Goal: Task Accomplishment & Management: Complete application form

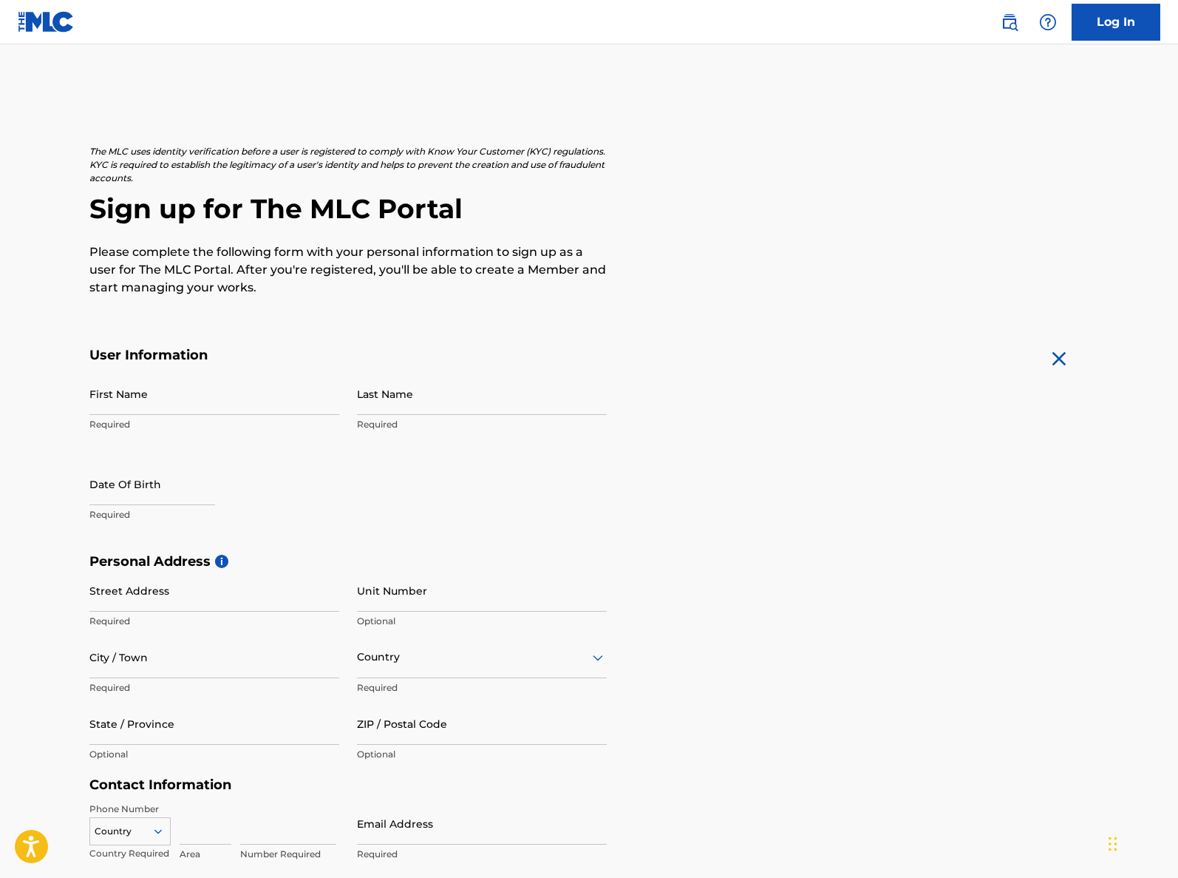
click at [186, 403] on input "First Name" at bounding box center [214, 394] width 250 height 42
type input "[PERSON_NAME]"
select select "7"
select select "2025"
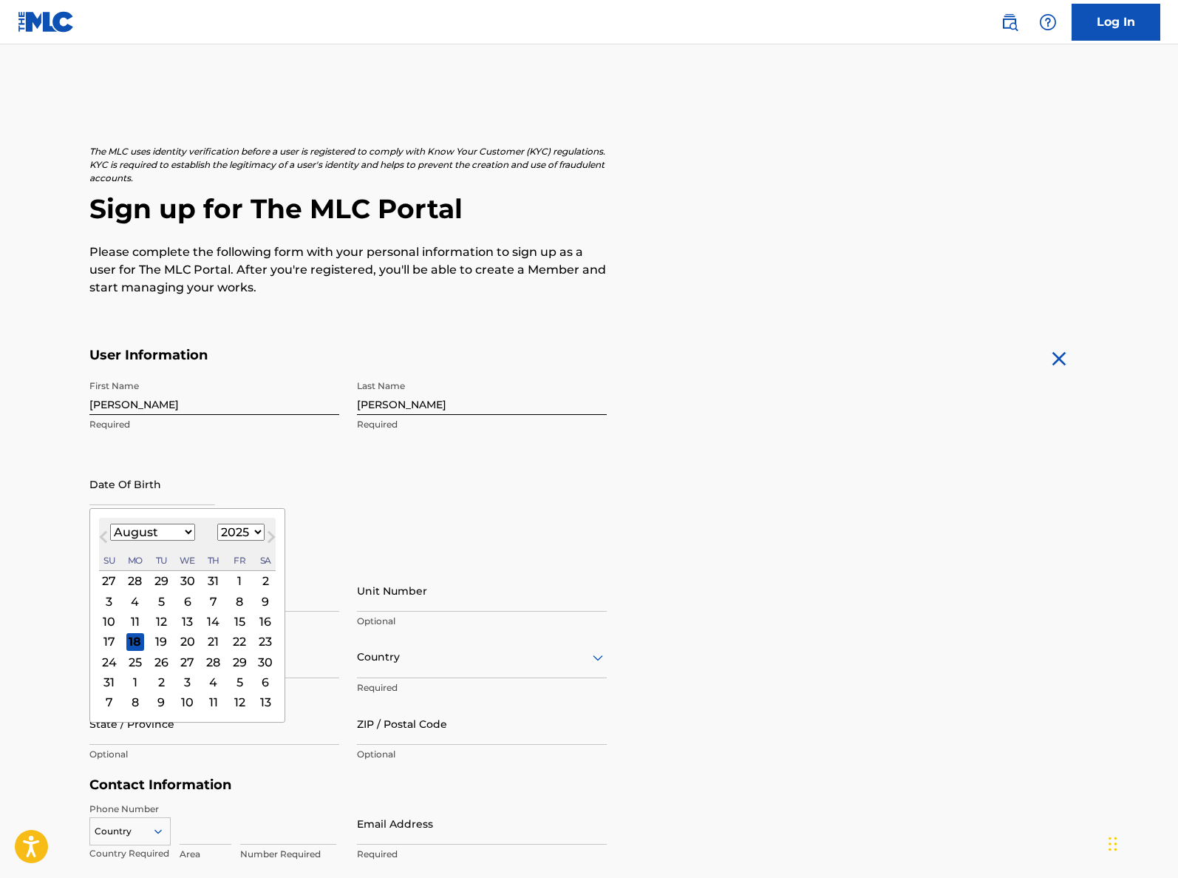
click at [179, 534] on select "January February March April May June July August September October November De…" at bounding box center [152, 531] width 85 height 17
select select "6"
click at [246, 523] on select "1899 1900 1901 1902 1903 1904 1905 1906 1907 1908 1909 1910 1911 1912 1913 1914…" at bounding box center [240, 531] width 47 height 17
select select "1985"
click at [234, 618] on div "19" at bounding box center [240, 621] width 18 height 18
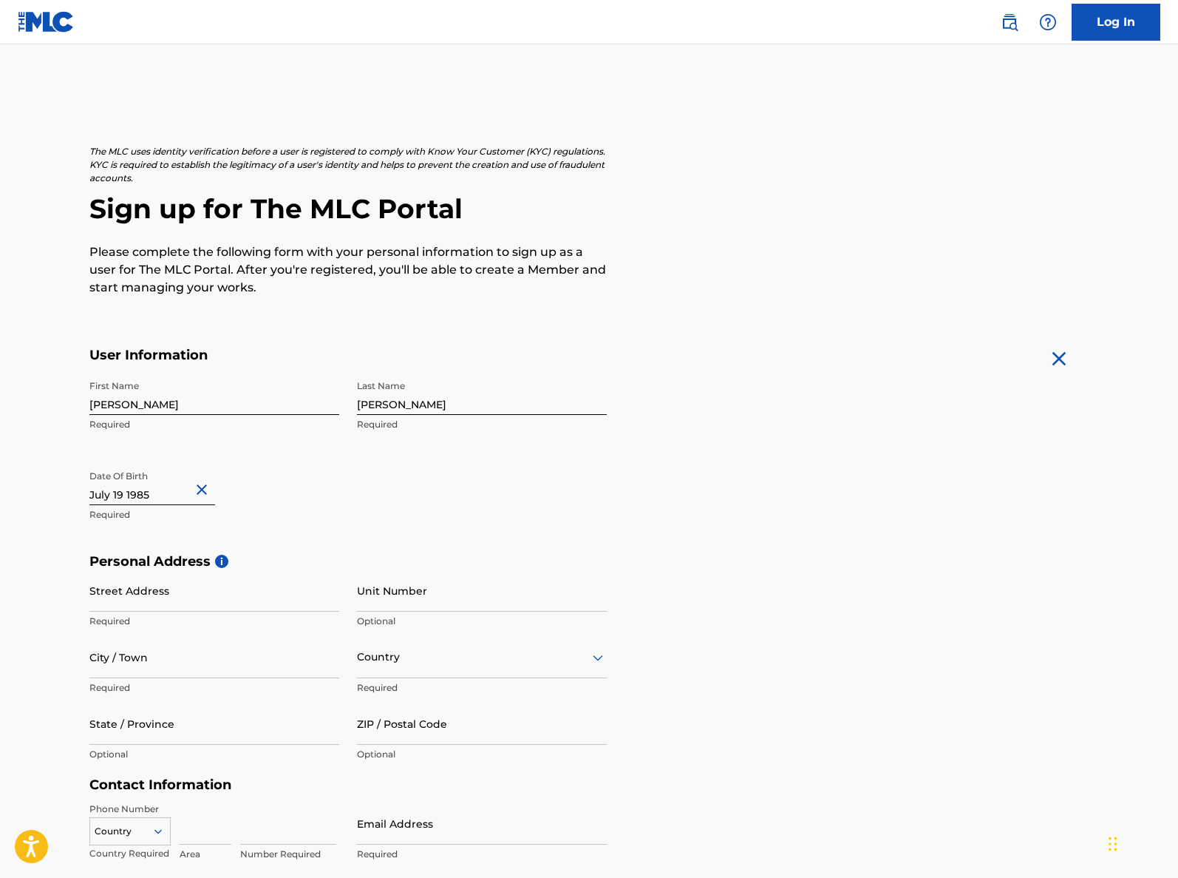
click at [149, 600] on input "Street Address" at bounding box center [214, 590] width 250 height 42
type input "[STREET_ADDRESS]"
type input "Talent"
type input "O"
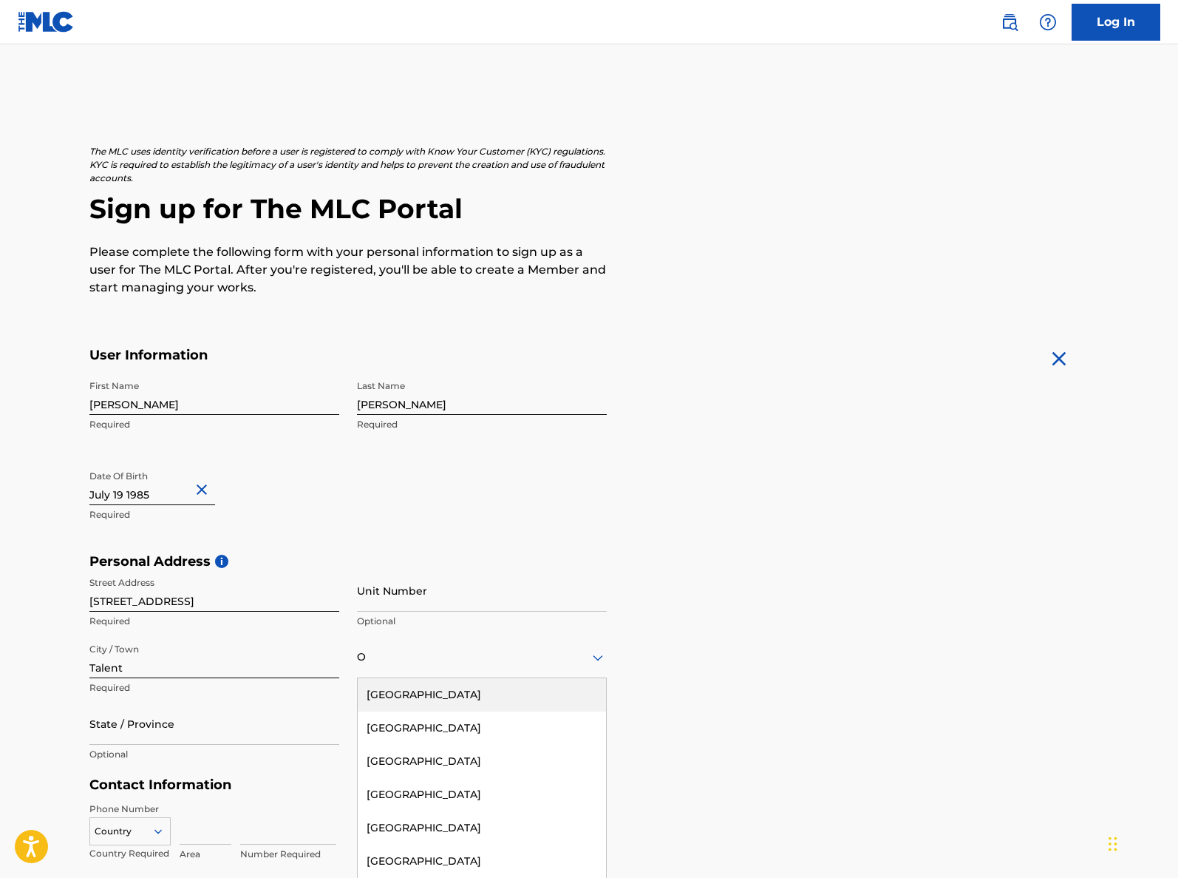
scroll to position [23, 0]
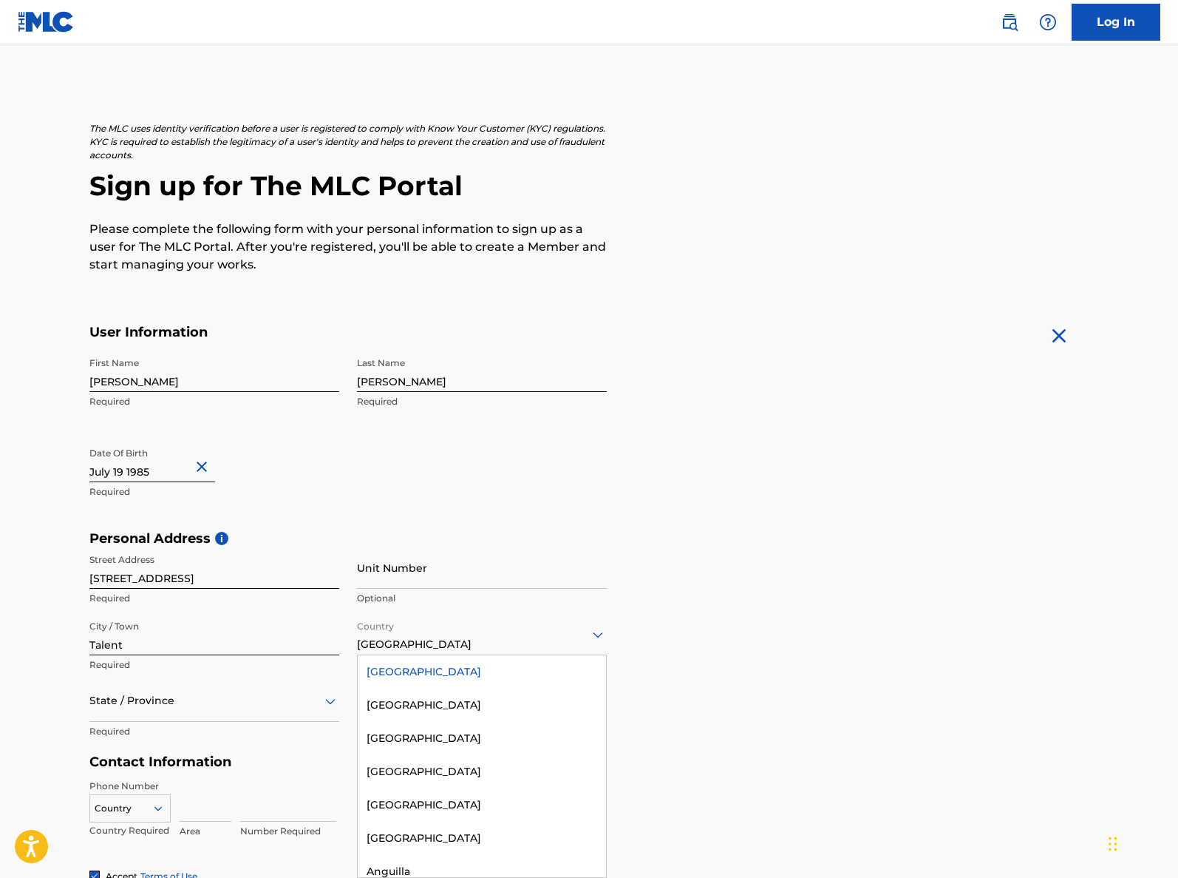
click at [516, 619] on div "[GEOGRAPHIC_DATA]" at bounding box center [482, 634] width 250 height 36
click at [412, 668] on div "[GEOGRAPHIC_DATA]" at bounding box center [482, 671] width 248 height 33
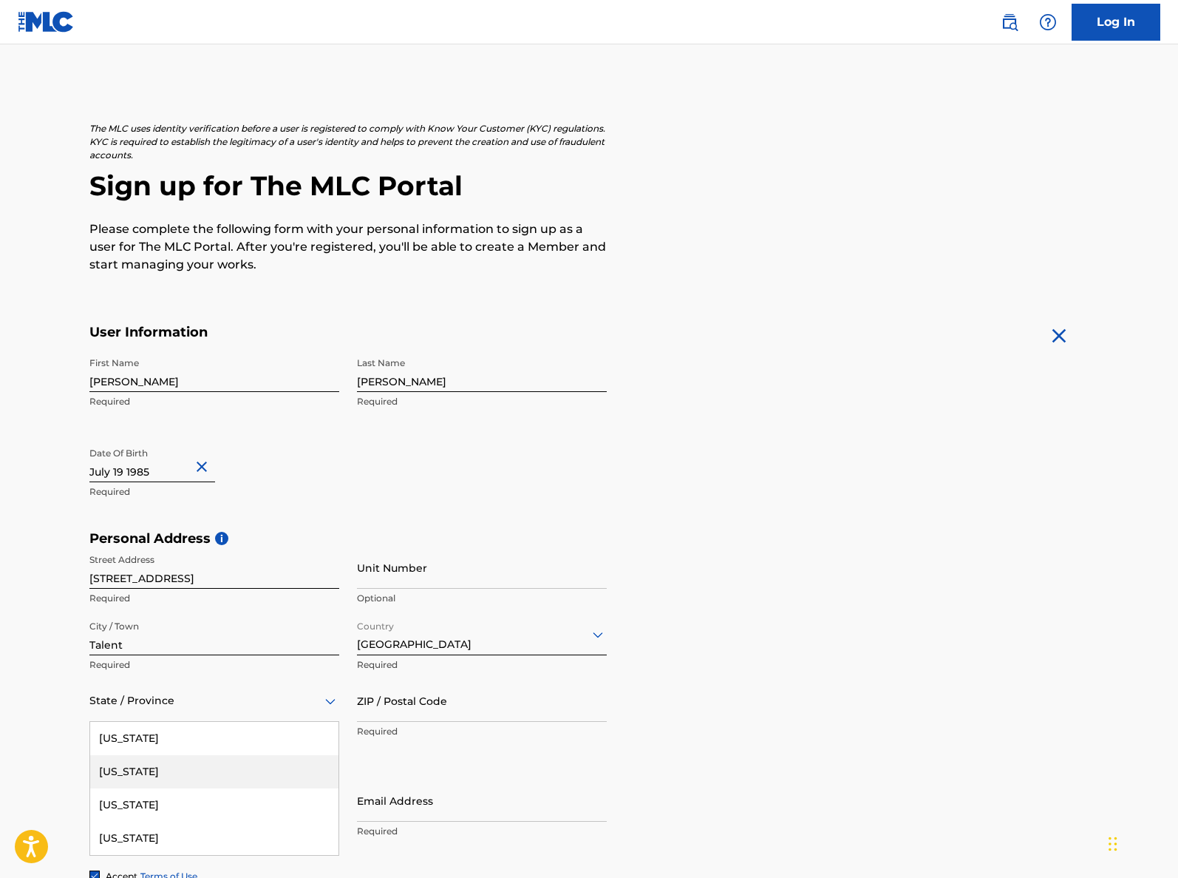
scroll to position [89, 0]
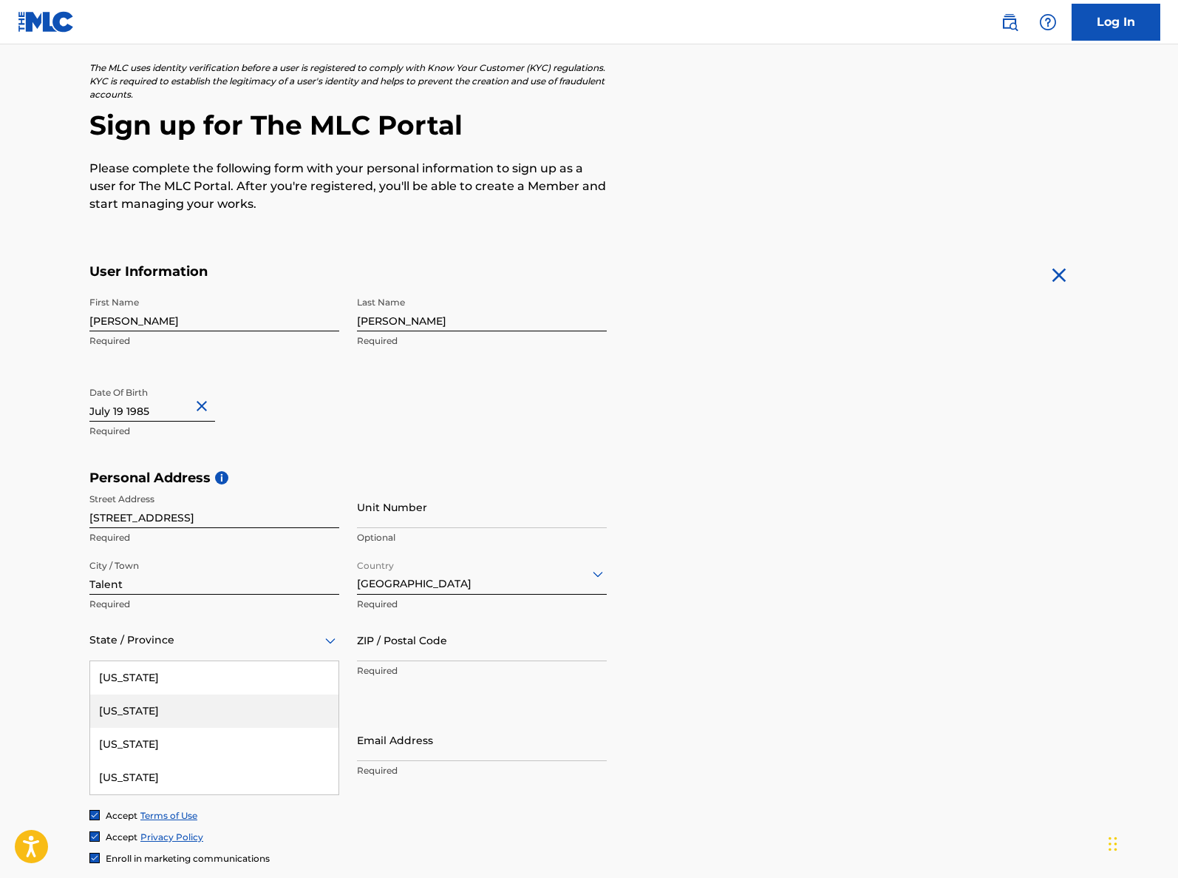
click at [170, 661] on div "[US_STATE], 2 of 57. 57 results available. Use Up and Down to choose options, p…" at bounding box center [214, 640] width 250 height 42
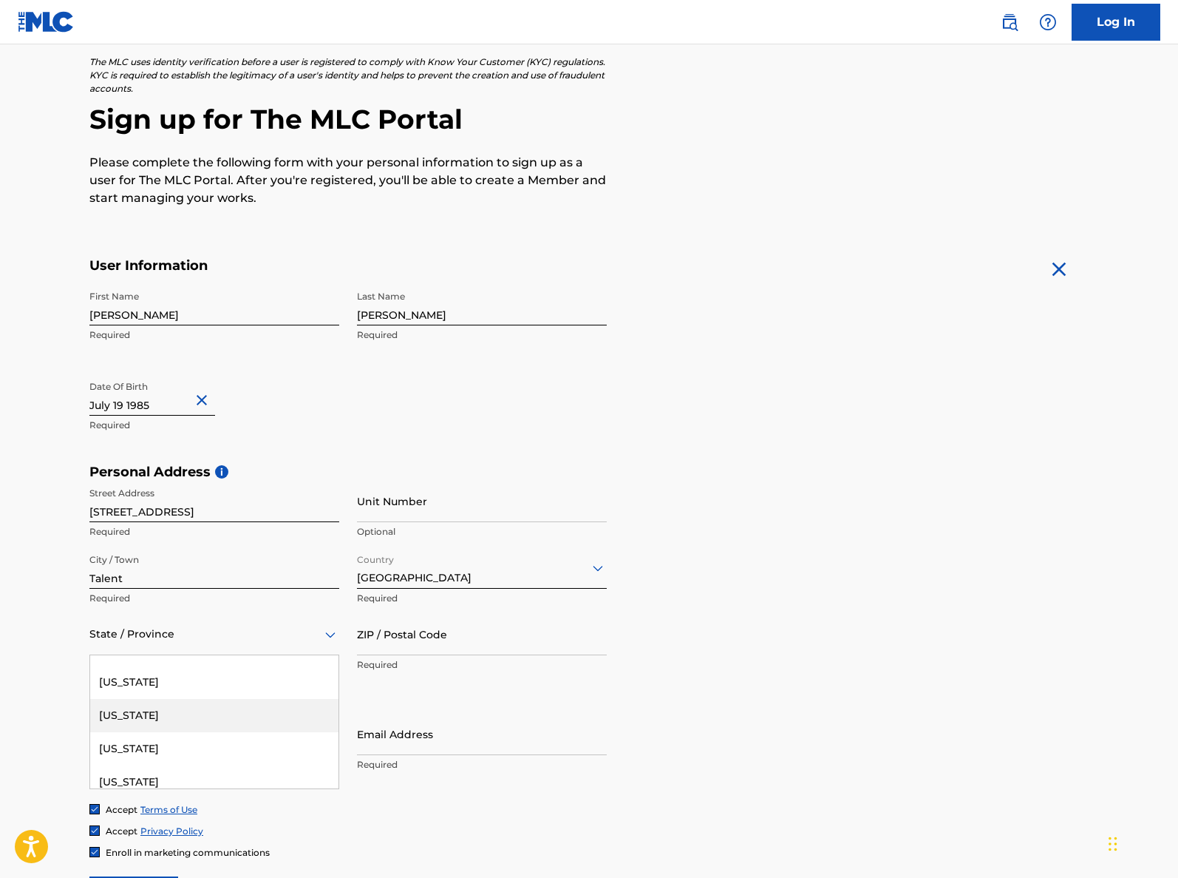
scroll to position [1256, 0]
click at [134, 747] on div "[US_STATE]" at bounding box center [214, 746] width 248 height 33
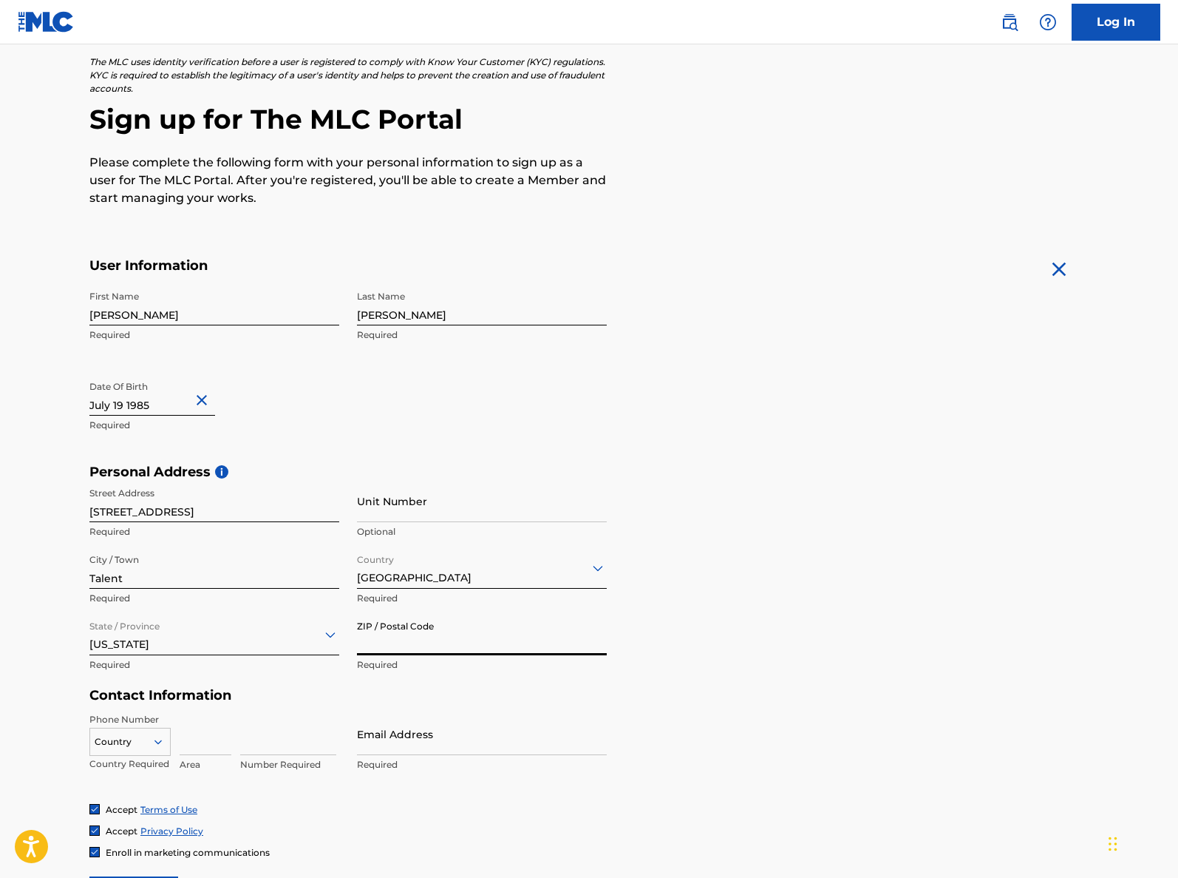
click at [413, 642] on input "ZIP / Postal Code" at bounding box center [482, 634] width 250 height 42
type input "97540"
click at [151, 735] on div "option , selected. Select is focused ,type to refine list, press Down to open t…" at bounding box center [129, 738] width 81 height 22
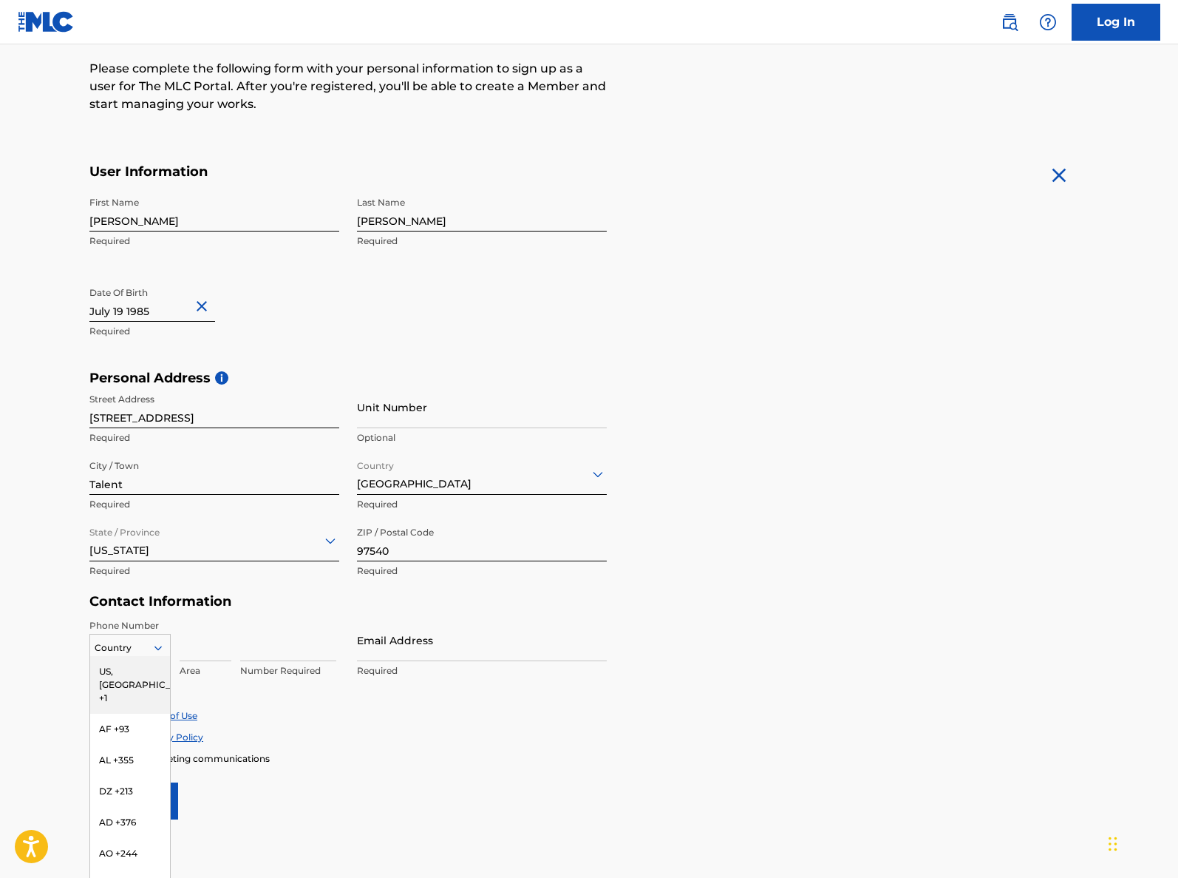
click at [138, 670] on div "US, [GEOGRAPHIC_DATA] +1" at bounding box center [130, 685] width 80 height 58
click at [209, 646] on input at bounding box center [206, 640] width 52 height 42
type input "707"
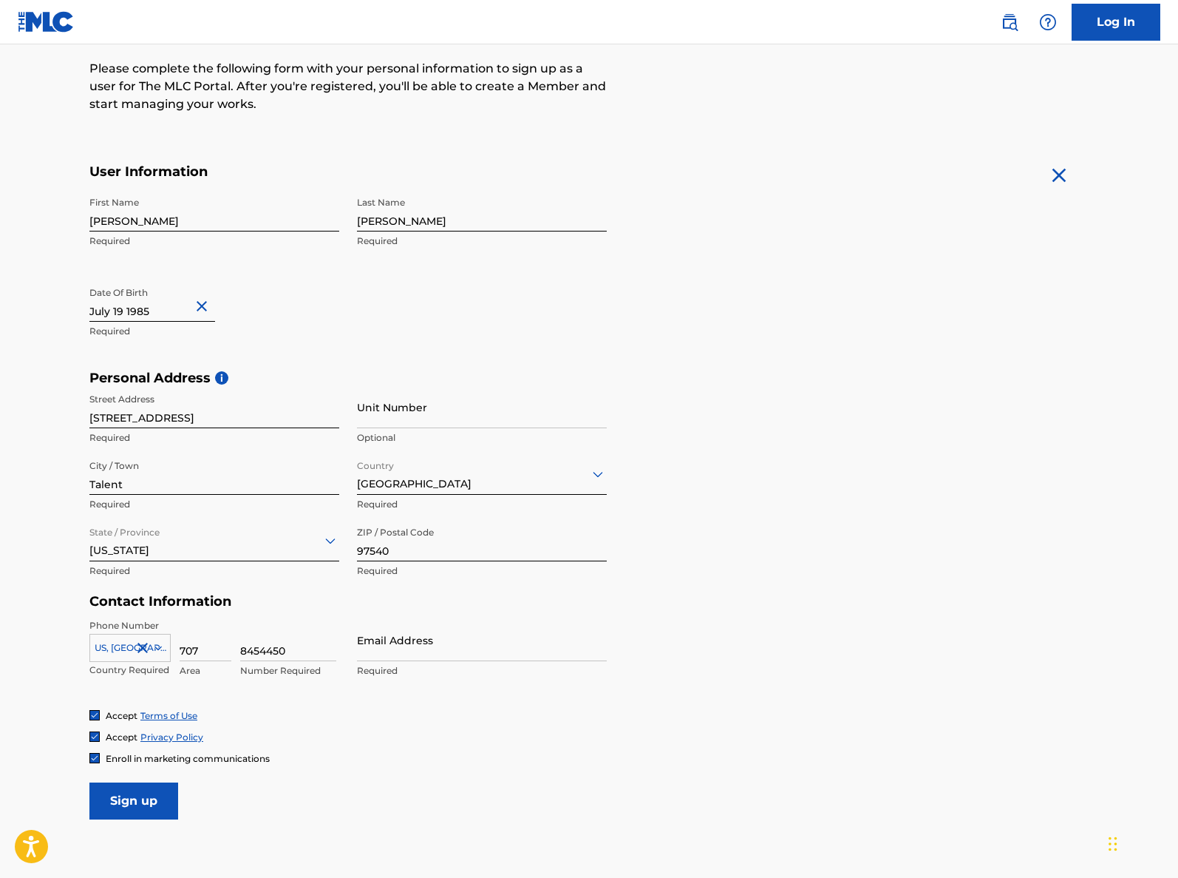
type input "8454450"
click at [491, 657] on input "Email Address" at bounding box center [482, 640] width 250 height 42
type input "[EMAIL_ADDRESS][DOMAIN_NAME]"
click at [827, 653] on form "User Information First Name [PERSON_NAME] Required Last Name [PERSON_NAME] Requ…" at bounding box center [589, 491] width 1000 height 656
click at [144, 801] on input "Sign up" at bounding box center [133, 800] width 89 height 37
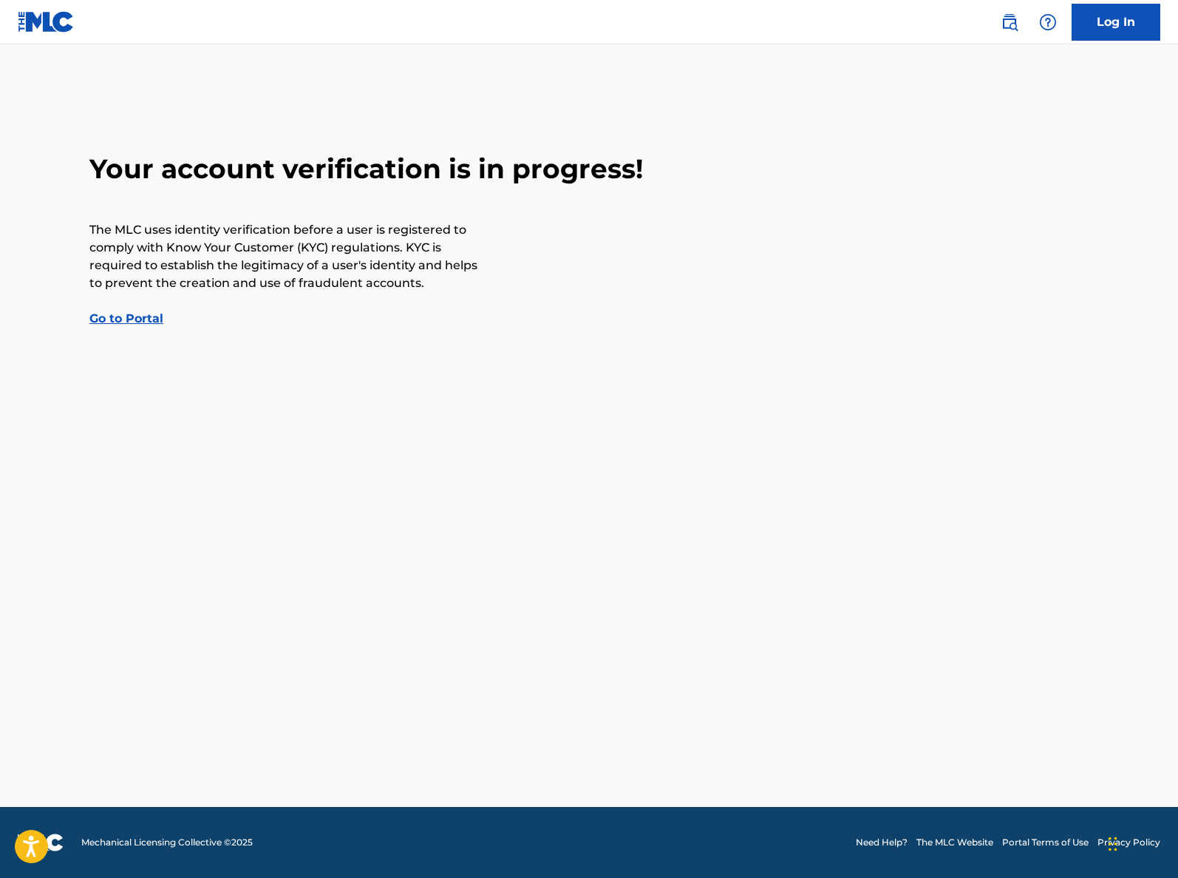
click at [135, 319] on link "Go to Portal" at bounding box center [126, 318] width 74 height 14
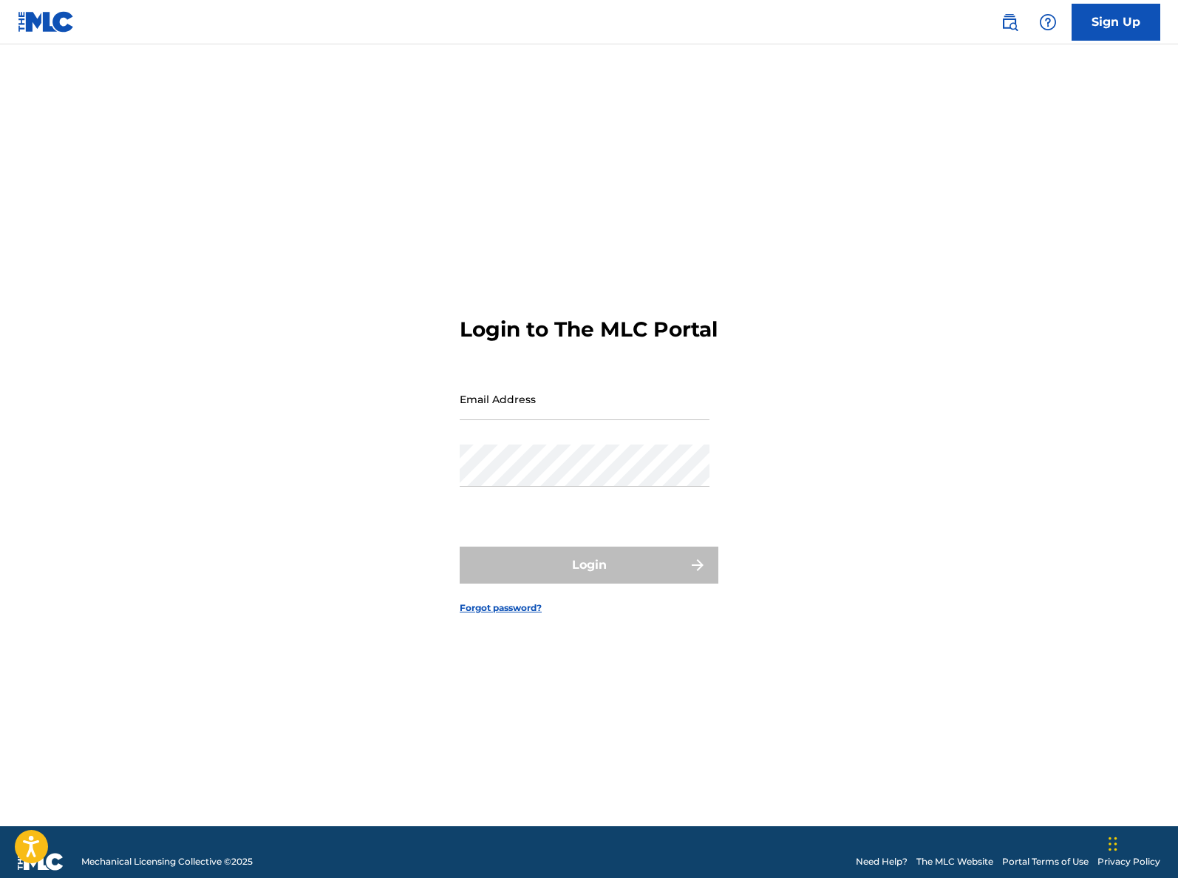
click at [589, 413] on input "Email Address" at bounding box center [585, 399] width 250 height 42
type input "[EMAIL_ADDRESS][DOMAIN_NAME]"
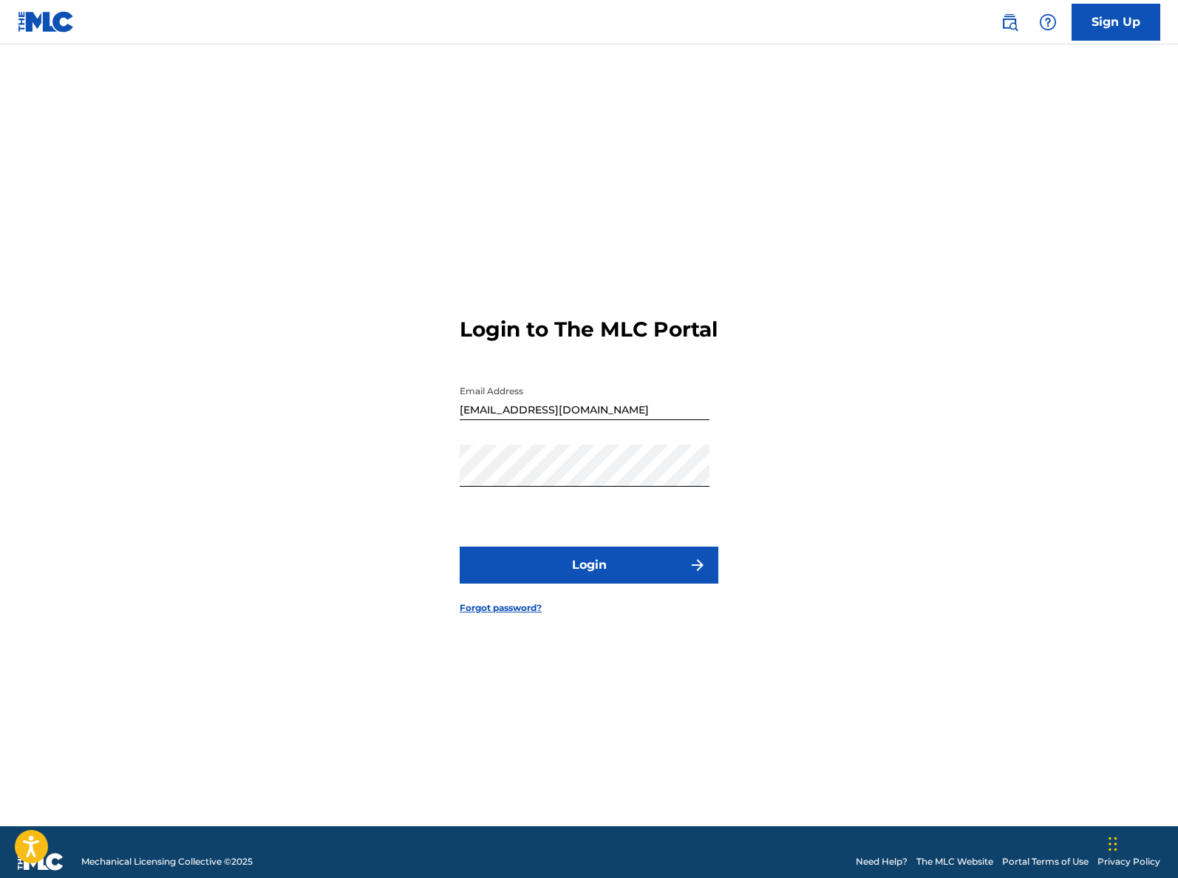
click at [579, 578] on button "Login" at bounding box center [589, 564] width 259 height 37
